Goal: Information Seeking & Learning: Learn about a topic

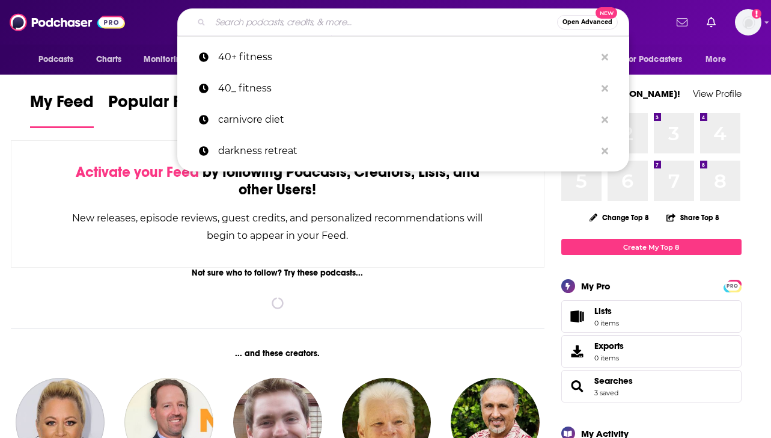
click at [365, 20] on input "Search podcasts, credits, & more..." at bounding box center [383, 22] width 347 height 19
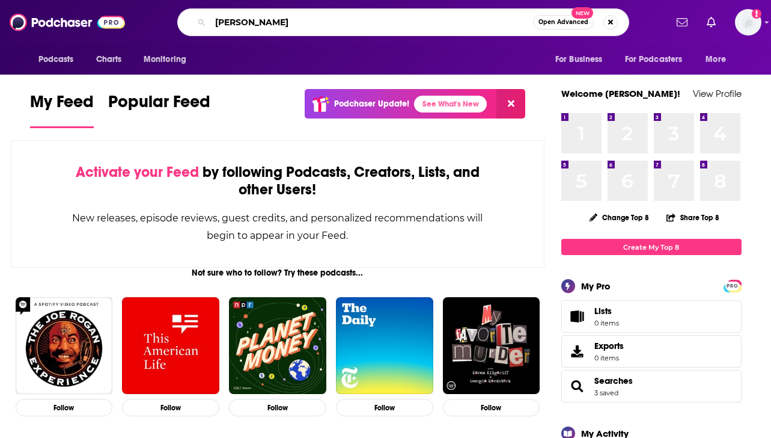
type input "[PERSON_NAME]"
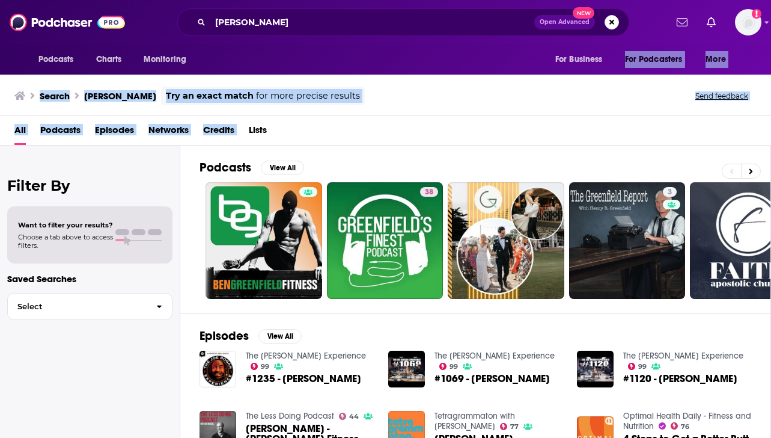
drag, startPoint x: 399, startPoint y: 123, endPoint x: 397, endPoint y: 70, distance: 52.9
click at [397, 70] on div "Podcasts Charts Monitoring [PERSON_NAME] Open Advanced New For Business For Pod…" at bounding box center [385, 219] width 771 height 438
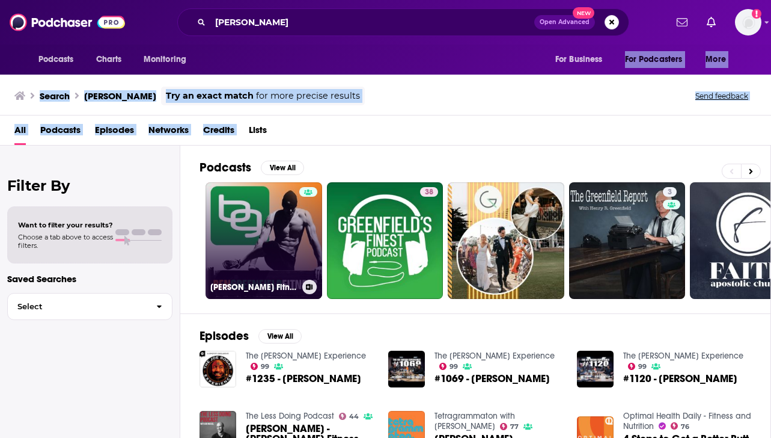
click at [278, 239] on link "[PERSON_NAME] Fitness: Diet, Fat Loss and Performance" at bounding box center [264, 240] width 117 height 117
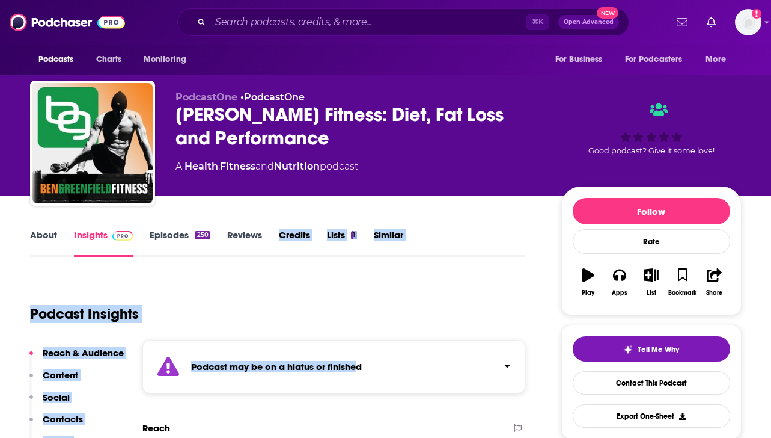
drag, startPoint x: 305, startPoint y: 200, endPoint x: 355, endPoint y: 361, distance: 168.7
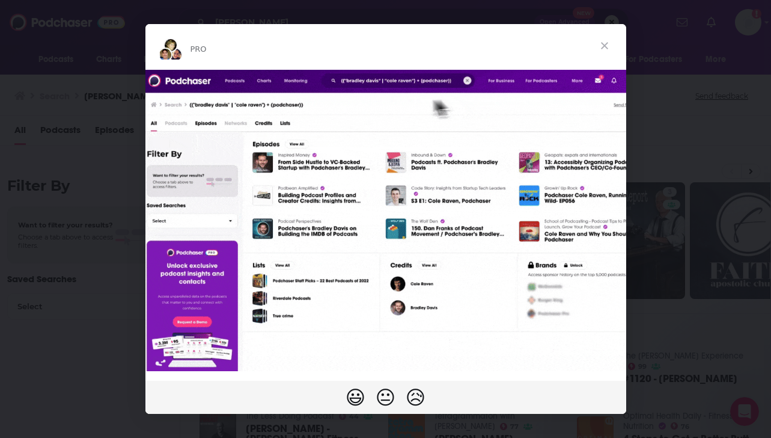
click at [607, 41] on span "Close" at bounding box center [604, 45] width 43 height 43
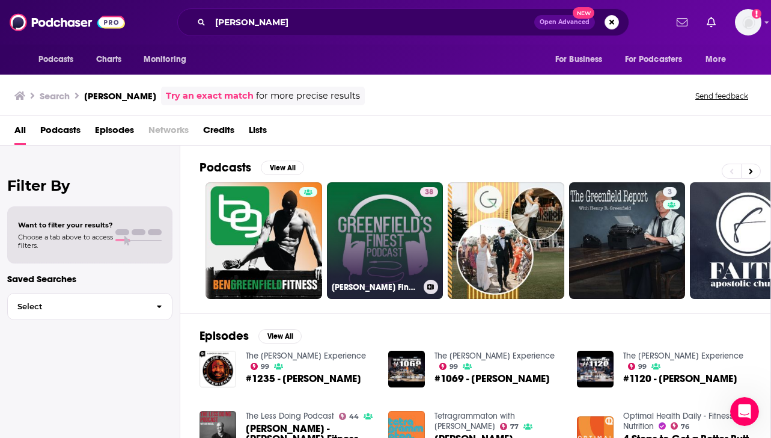
click at [397, 215] on link "38 [PERSON_NAME] Finest Podcast" at bounding box center [385, 240] width 117 height 117
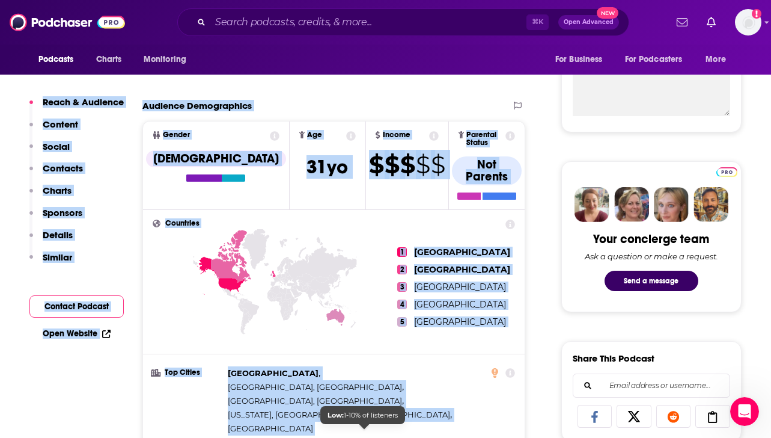
scroll to position [459, 0]
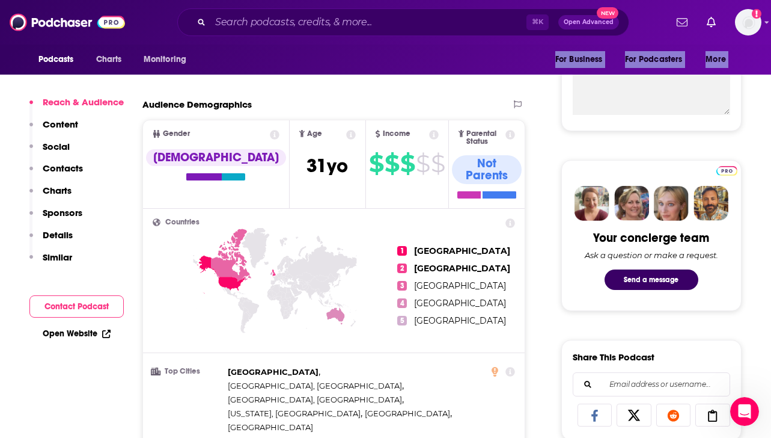
drag, startPoint x: 412, startPoint y: 292, endPoint x: 435, endPoint y: 46, distance: 247.5
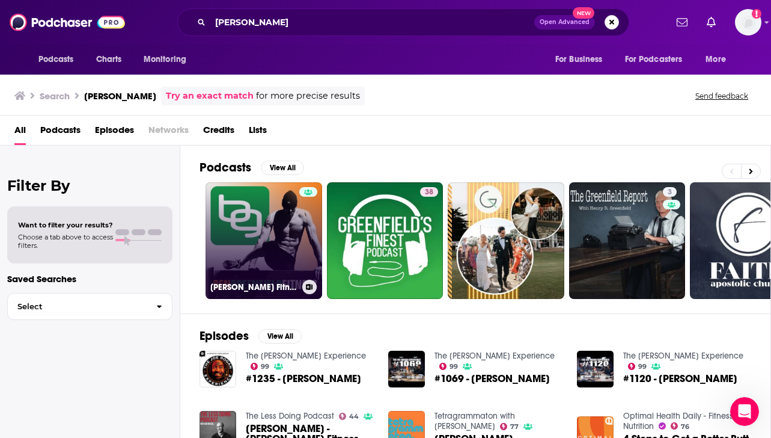
click at [262, 191] on link "[PERSON_NAME] Fitness: Diet, Fat Loss and Performance" at bounding box center [264, 240] width 117 height 117
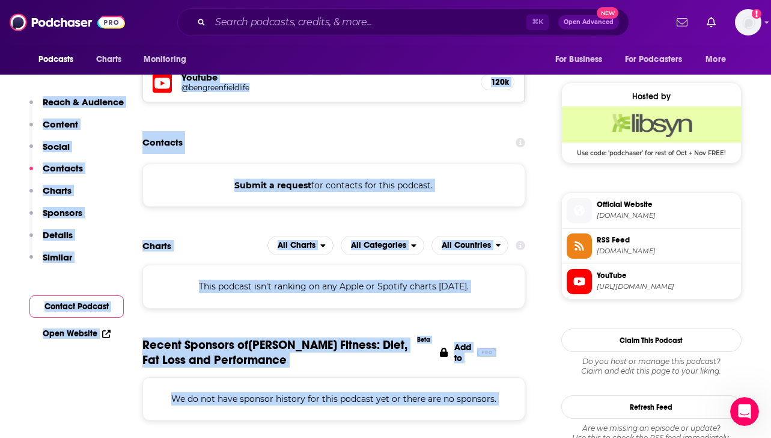
scroll to position [1154, 0]
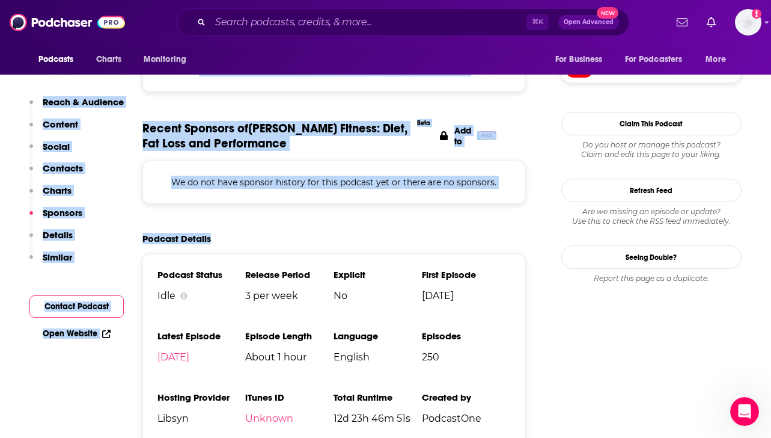
drag, startPoint x: 260, startPoint y: 195, endPoint x: 373, endPoint y: 244, distance: 123.1
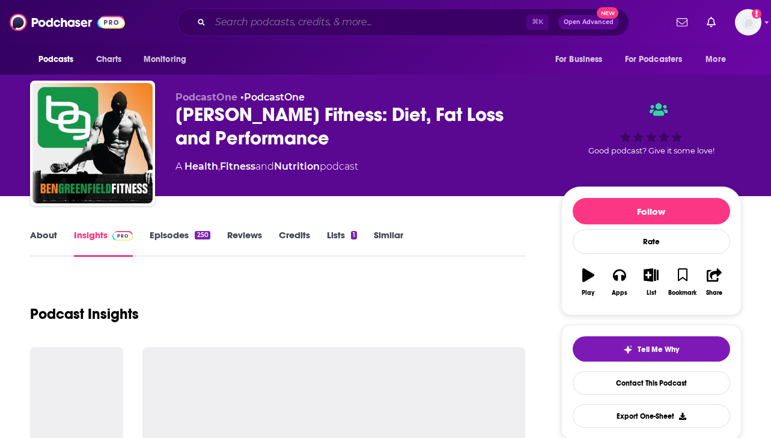
click at [320, 17] on input "Search podcasts, credits, & more..." at bounding box center [368, 22] width 316 height 19
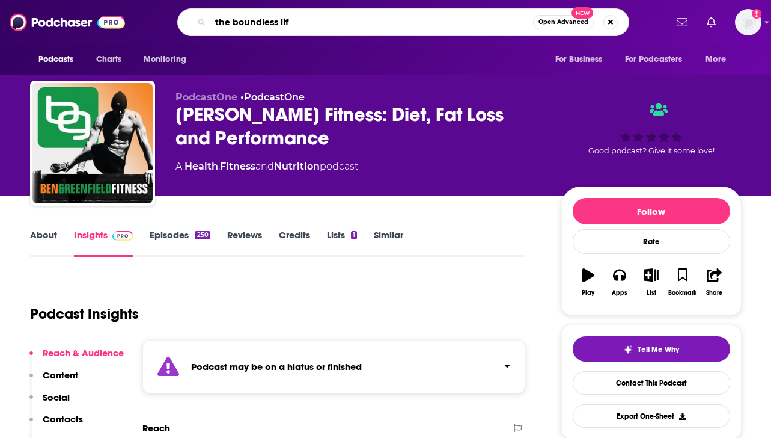
type input "the boundless life"
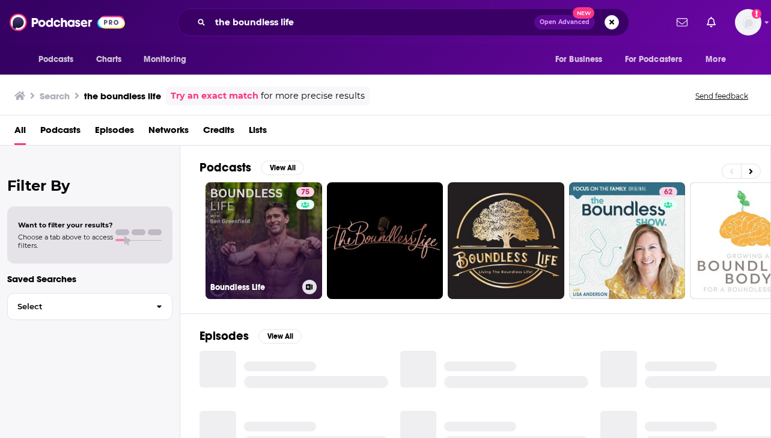
click at [275, 245] on link "75 Boundless Life" at bounding box center [264, 240] width 117 height 117
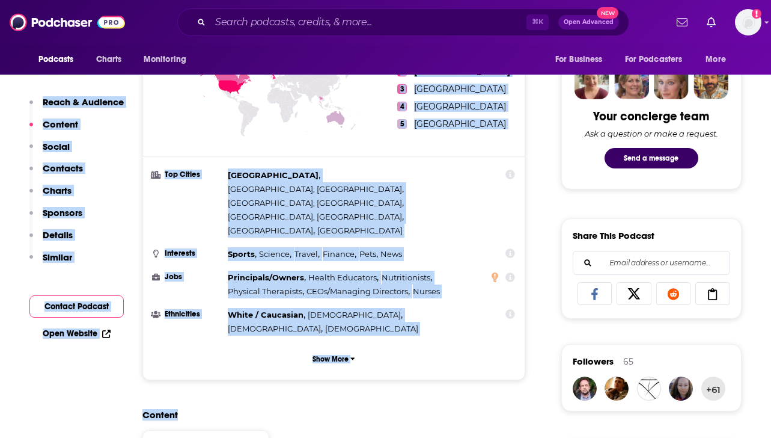
scroll to position [633, 0]
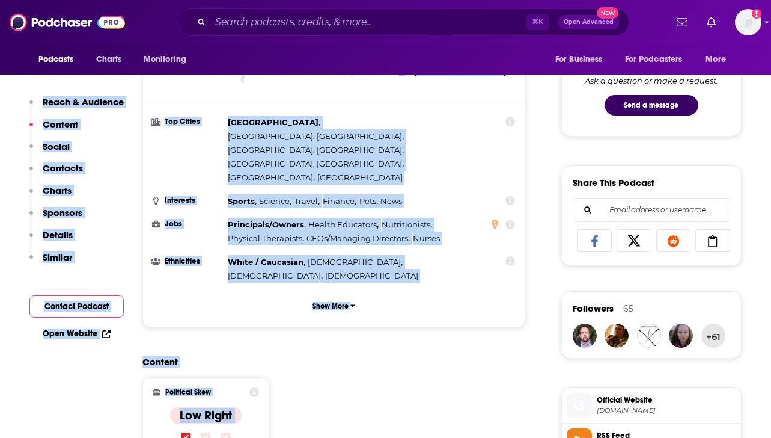
drag, startPoint x: 360, startPoint y: 284, endPoint x: 386, endPoint y: 442, distance: 159.6
click at [358, 295] on button "Show More" at bounding box center [334, 306] width 363 height 22
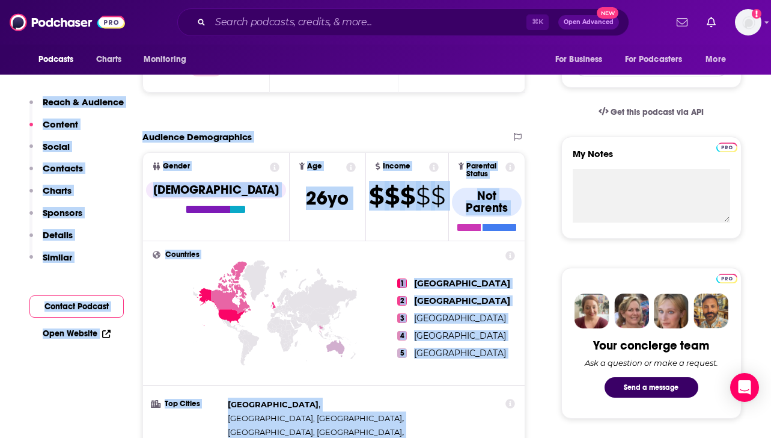
scroll to position [211, 0]
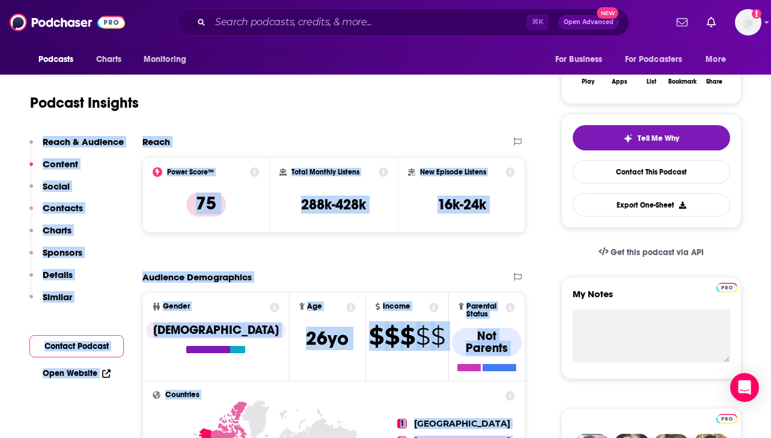
drag, startPoint x: 411, startPoint y: 421, endPoint x: 459, endPoint y: 94, distance: 330.0
click at [455, 111] on div "Podcast Insights" at bounding box center [273, 95] width 486 height 61
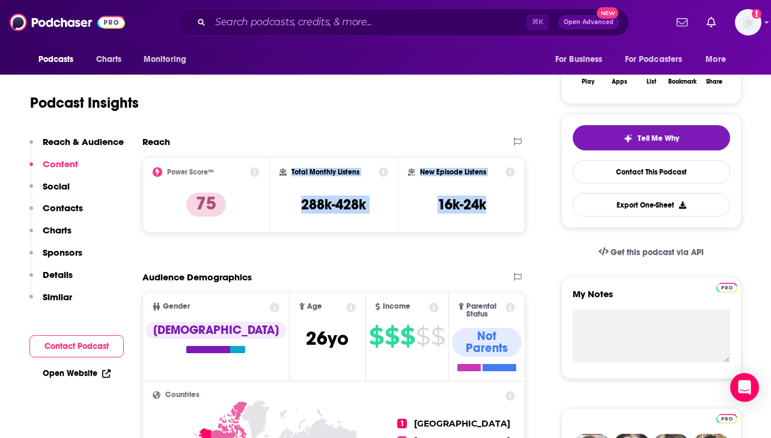
drag, startPoint x: 505, startPoint y: 207, endPoint x: 292, endPoint y: 169, distance: 216.2
click at [292, 169] on div "Power Score™ 75 Total Monthly Listens 288k-428k New Episode Listens 16k-24k" at bounding box center [335, 195] width 384 height 76
copy div "Total Monthly Listens 288k-428k New Episode Listens 16k-24k"
drag, startPoint x: 298, startPoint y: 168, endPoint x: 490, endPoint y: 209, distance: 196.2
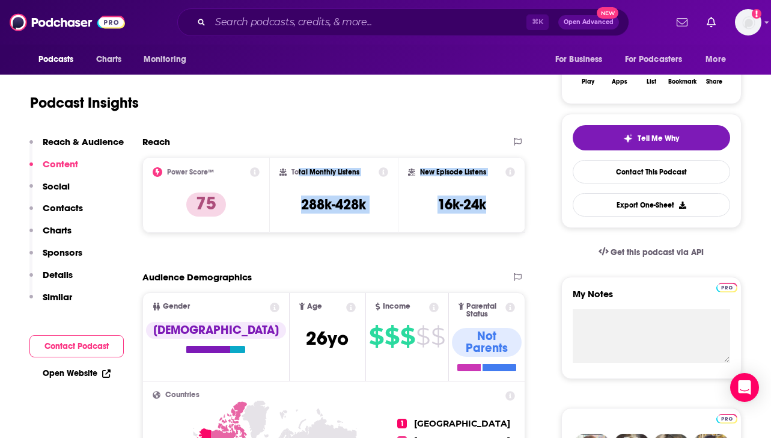
click at [491, 209] on div "Power Score™ 75 Total Monthly Listens 288k-428k New Episode Listens 16k-24k" at bounding box center [335, 195] width 384 height 76
copy div "tal Monthly Listens 288k-428k New Episode Listens 16k-24k"
drag, startPoint x: 470, startPoint y: 205, endPoint x: 473, endPoint y: 224, distance: 19.5
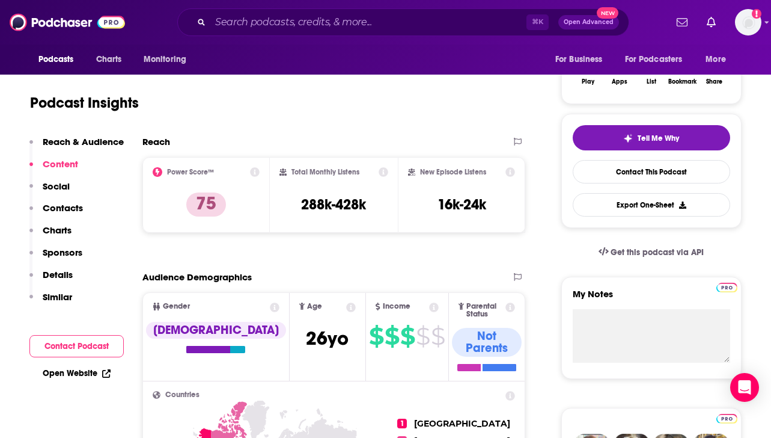
click at [273, 140] on div "Reach" at bounding box center [322, 141] width 359 height 11
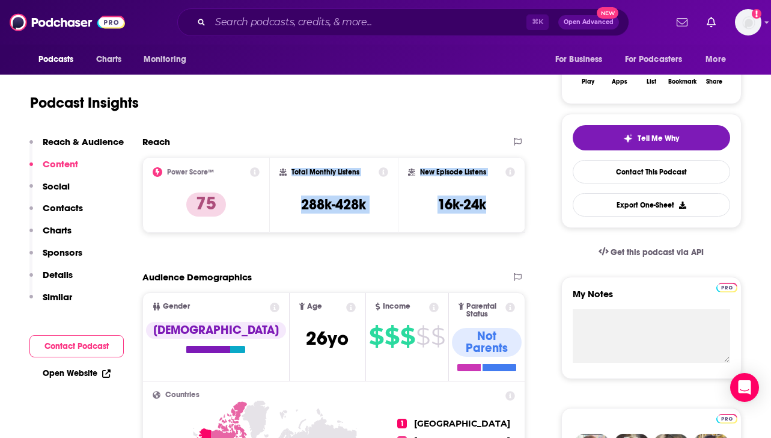
drag, startPoint x: 277, startPoint y: 168, endPoint x: 495, endPoint y: 219, distance: 223.6
click at [495, 219] on div "Power Score™ 75 Total Monthly Listens 288k-428k New Episode Listens 16k-24k" at bounding box center [335, 195] width 384 height 76
copy div "Total Monthly Listens 288k-428k New Episode Listens 16k-24k"
drag, startPoint x: 375, startPoint y: 218, endPoint x: 380, endPoint y: 242, distance: 24.7
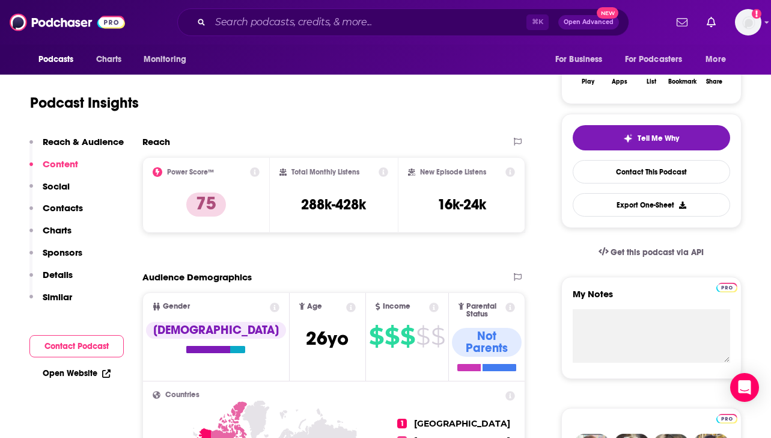
click at [256, 172] on icon at bounding box center [255, 172] width 10 height 10
click at [440, 137] on div "Reach" at bounding box center [322, 141] width 359 height 11
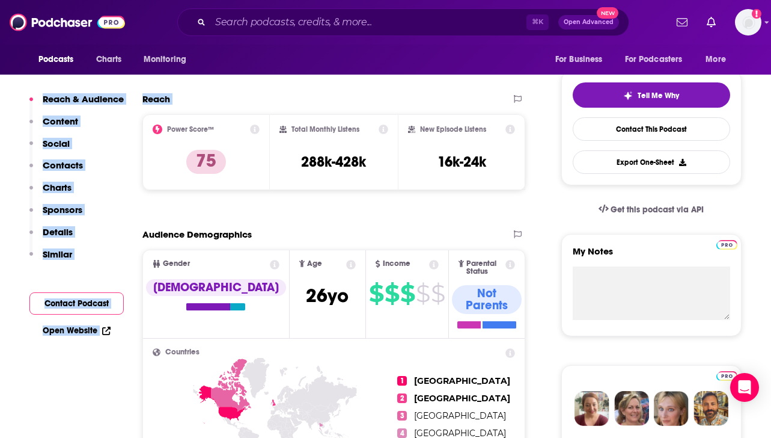
scroll to position [0, 0]
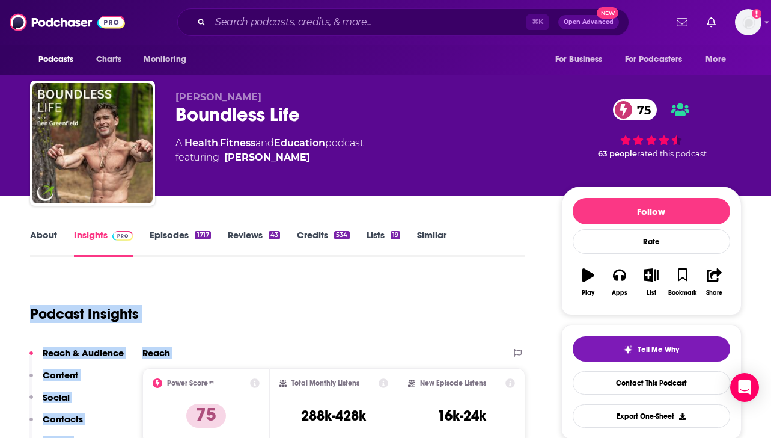
drag, startPoint x: 440, startPoint y: 137, endPoint x: 405, endPoint y: 269, distance: 136.8
click at [189, 231] on link "Episodes 1717" at bounding box center [180, 243] width 61 height 28
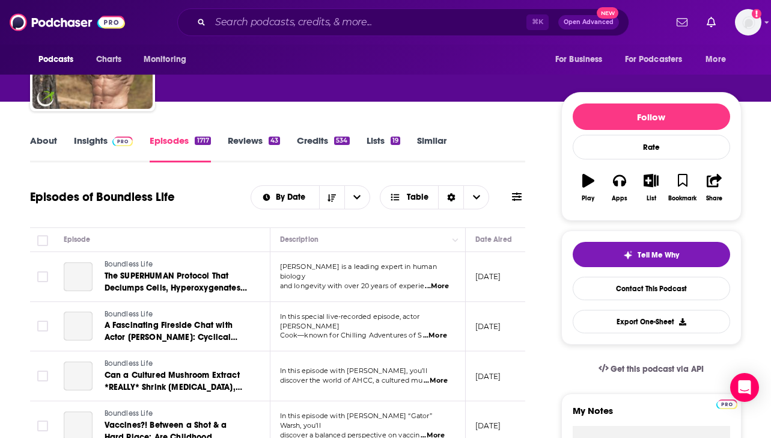
scroll to position [225, 0]
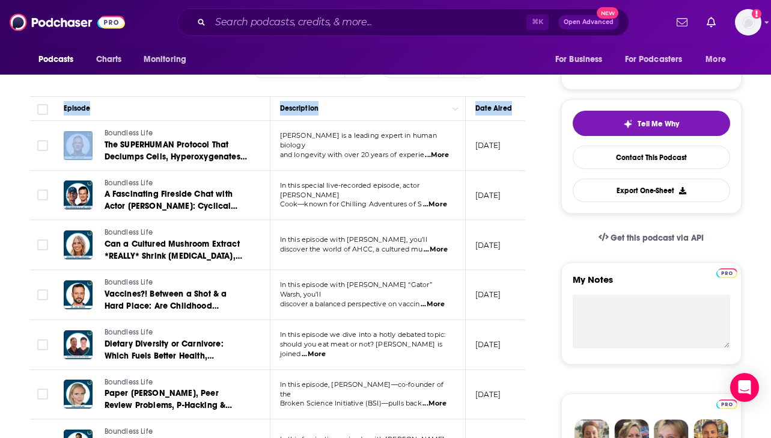
drag, startPoint x: 243, startPoint y: 270, endPoint x: 237, endPoint y: 127, distance: 142.6
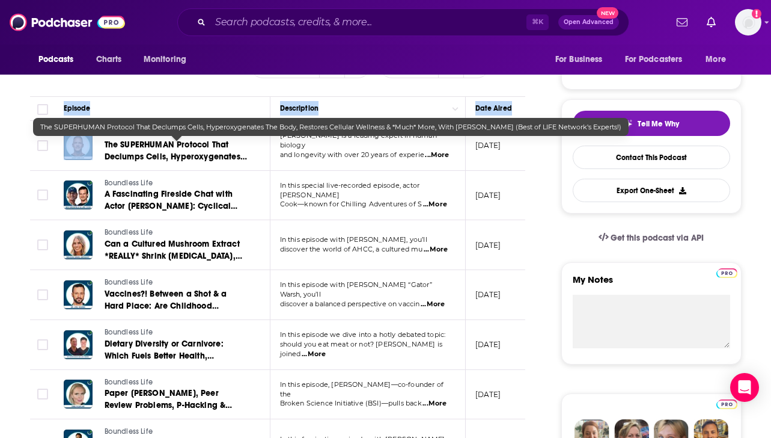
click at [223, 150] on span "The SUPERHUMAN Protocol That Declumps Cells, Hyperoxygenates The Body, Restores…" at bounding box center [176, 174] width 143 height 70
